Goal: Check status: Check status

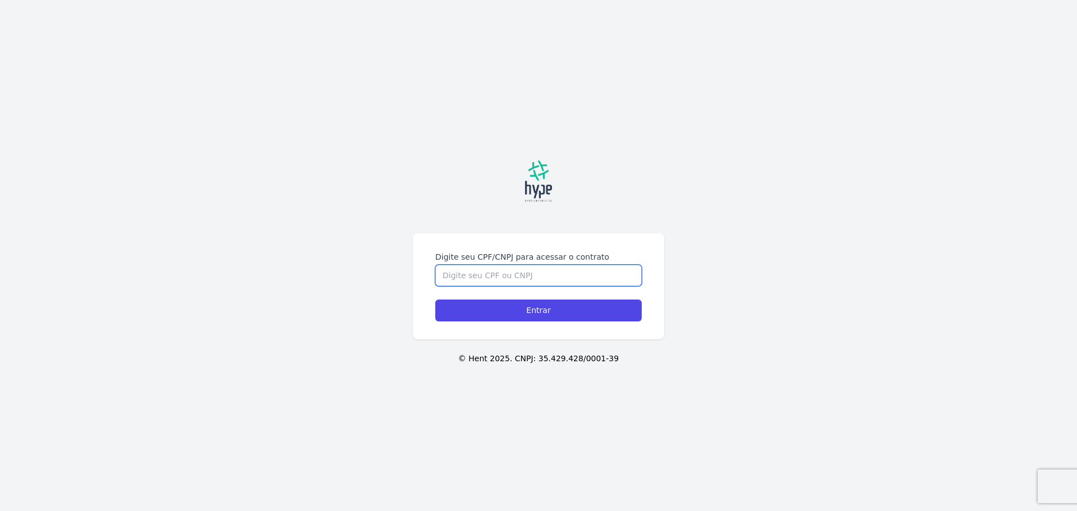
click at [526, 275] on input "Digite seu CPF/CNPJ para acessar o contrato" at bounding box center [538, 275] width 206 height 21
type input "09602254980"
click at [435, 300] on input "Entrar" at bounding box center [538, 311] width 206 height 22
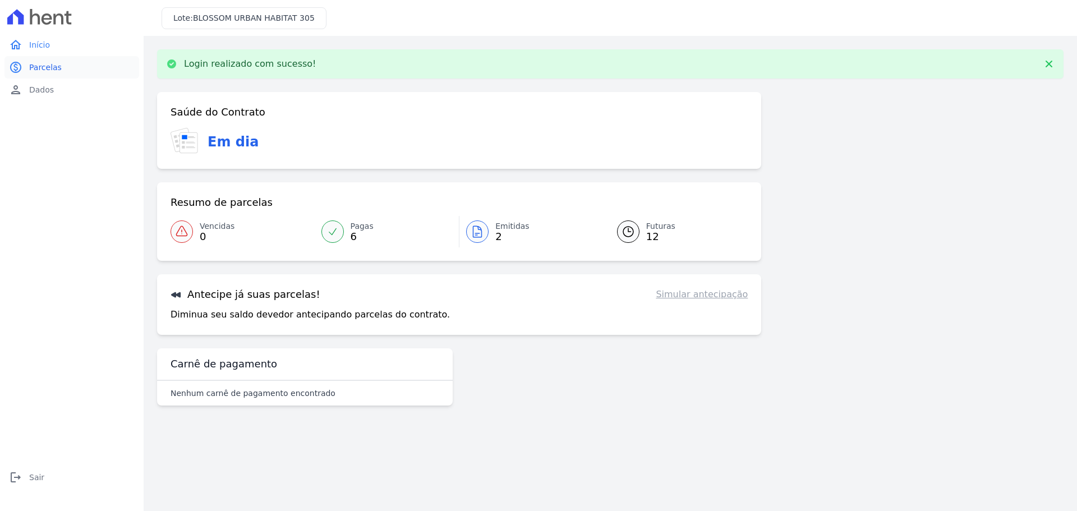
click at [50, 69] on span "Parcelas" at bounding box center [45, 67] width 33 height 11
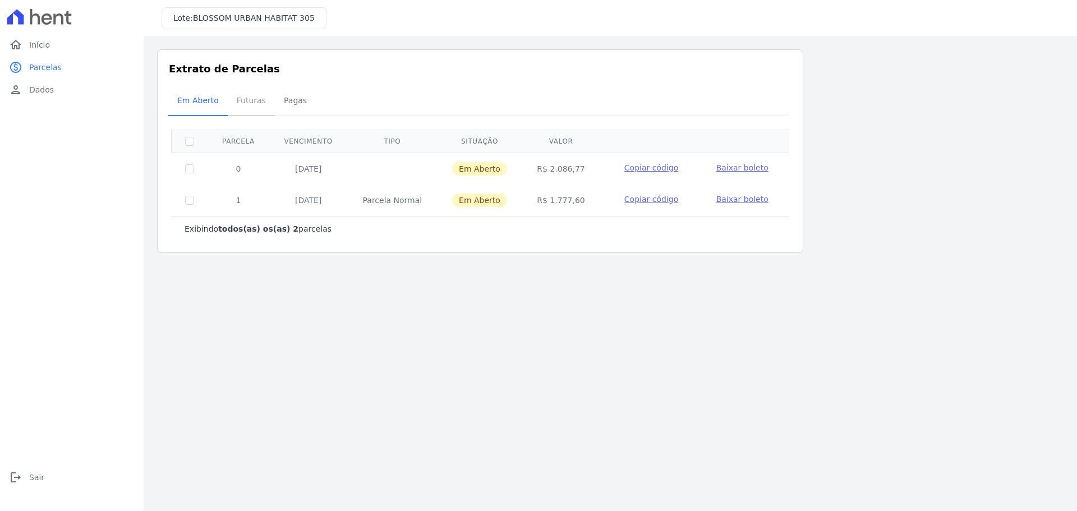
click at [252, 97] on span "Futuras" at bounding box center [251, 100] width 43 height 22
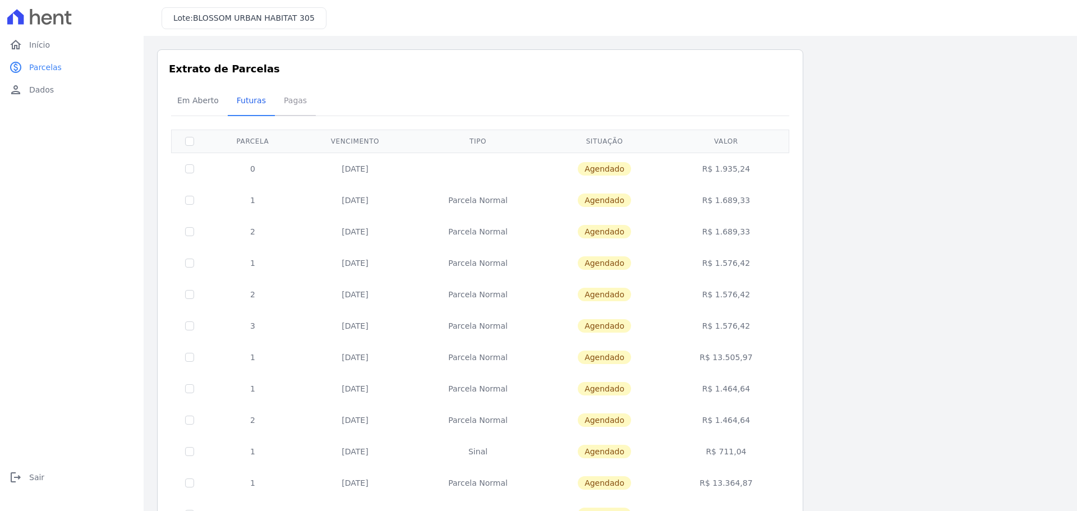
click at [295, 104] on span "Pagas" at bounding box center [295, 100] width 36 height 22
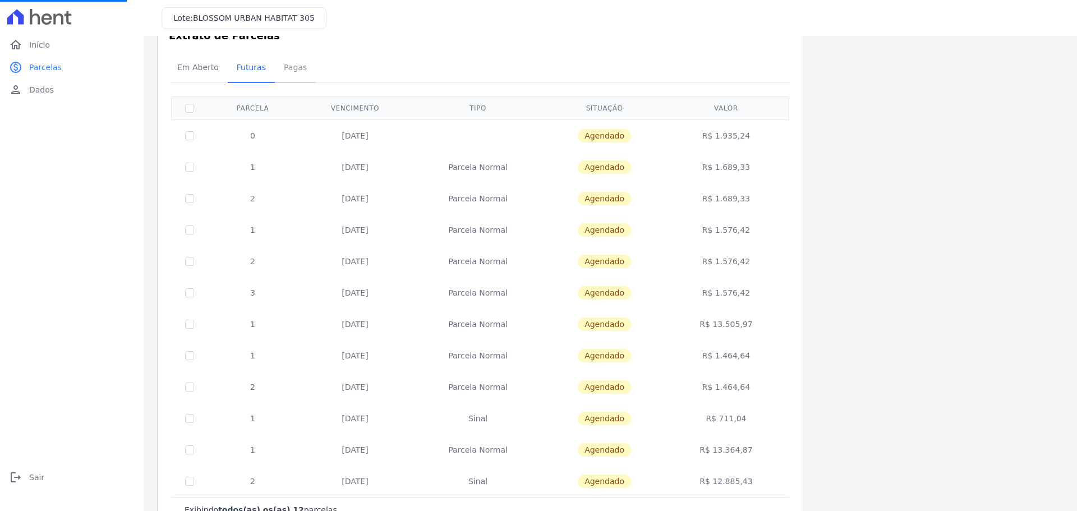
scroll to position [70, 0]
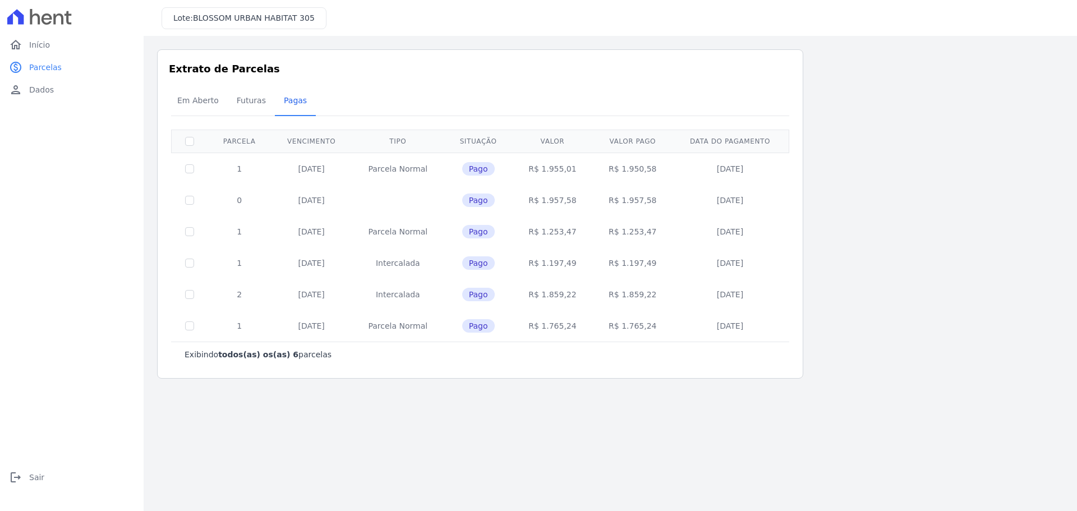
drag, startPoint x: 514, startPoint y: 229, endPoint x: 583, endPoint y: 265, distance: 77.8
click at [583, 265] on tbody "1 20/05/2025 Parcela Normal Pago R$ 1.955,01 R$ 1.950,58 05/05/2025 0 20/06/202…" at bounding box center [481, 247] width 618 height 189
click at [205, 98] on span "Em Aberto" at bounding box center [198, 100] width 55 height 22
